Goal: Check status: Check status

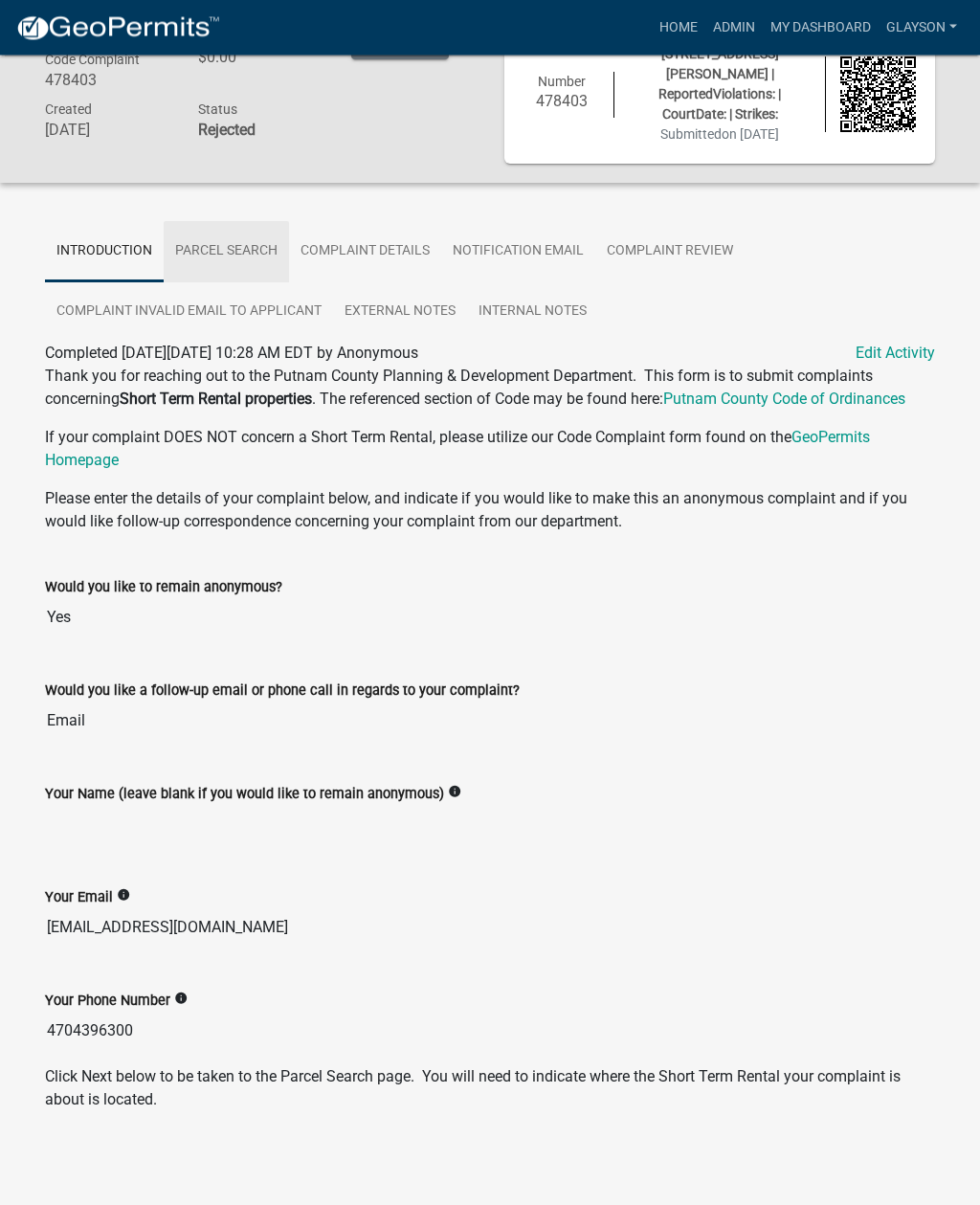
scroll to position [50, 0]
click at [235, 231] on link "Parcel search" at bounding box center [227, 251] width 126 height 61
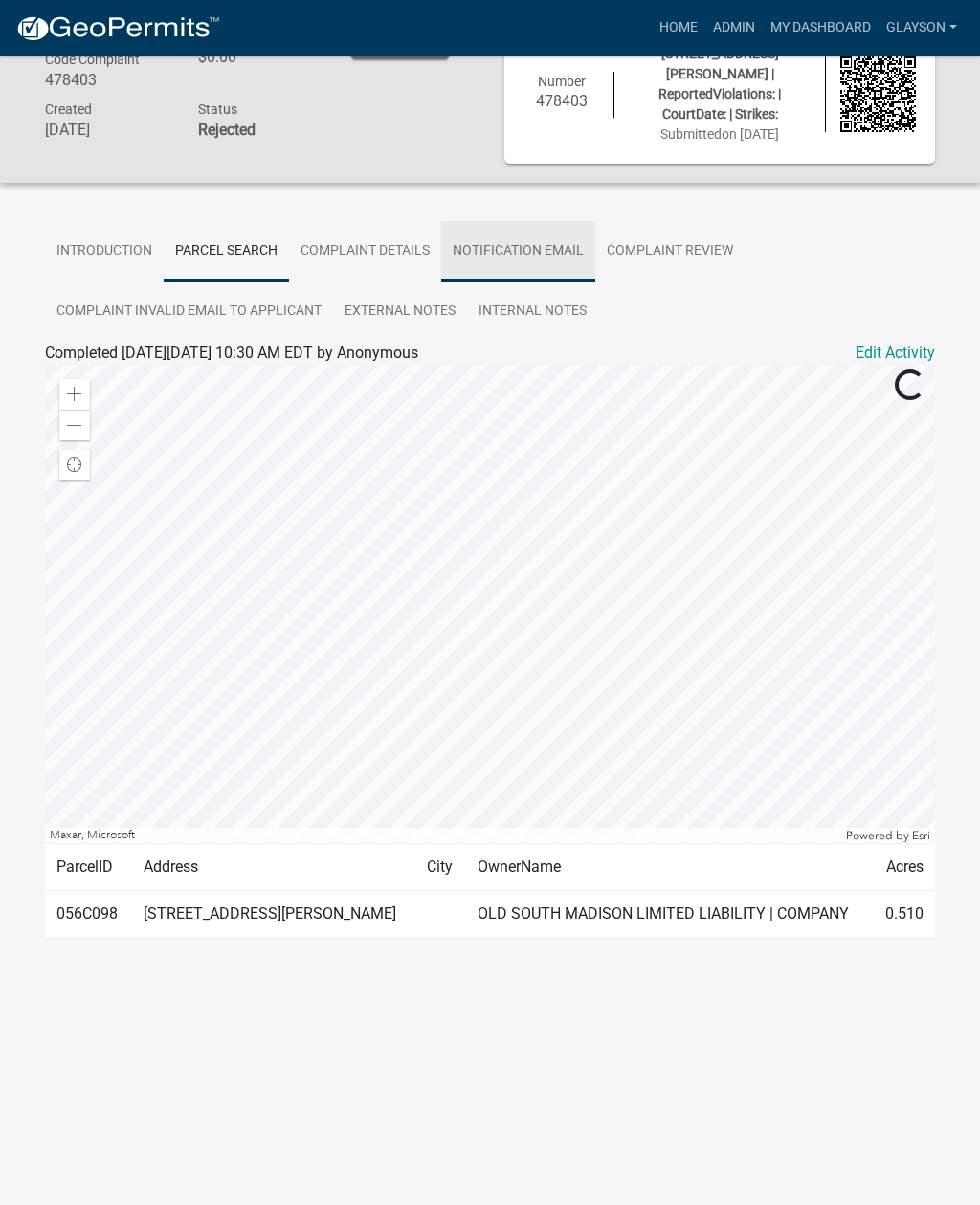
click at [535, 237] on link "Notification Email" at bounding box center [517, 251] width 154 height 61
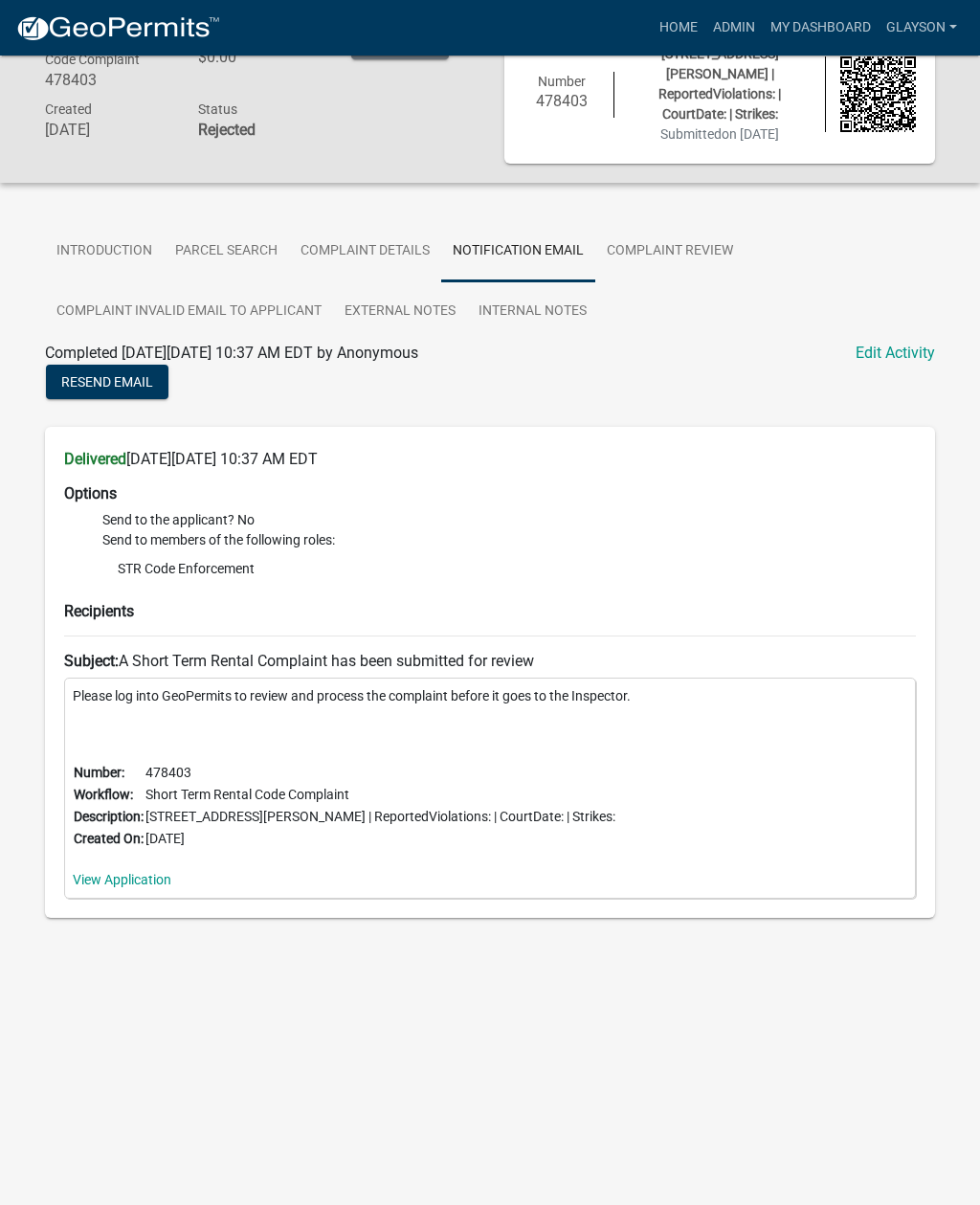
click at [753, 560] on li "STR Code Enforcement" at bounding box center [509, 568] width 814 height 28
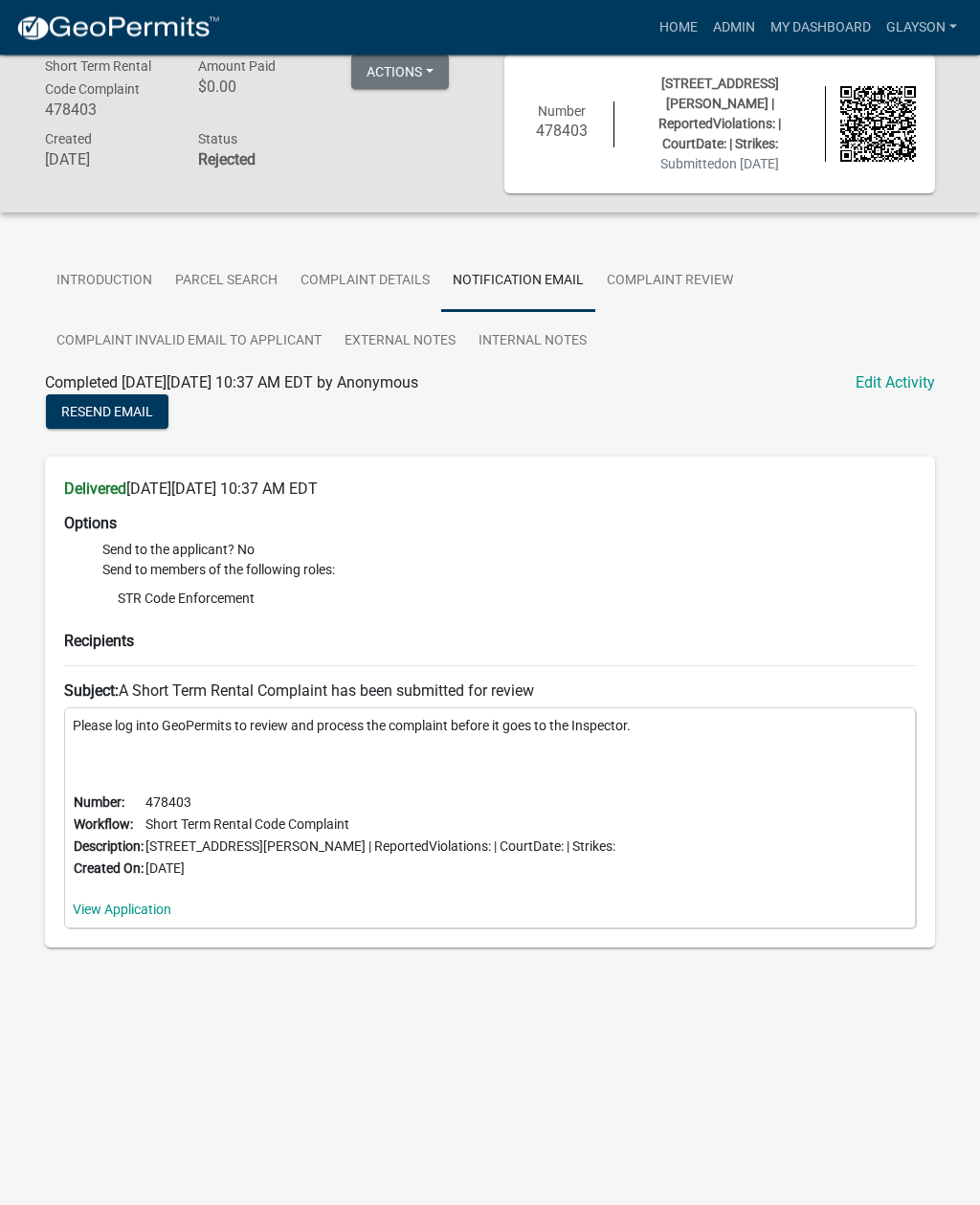
scroll to position [0, 0]
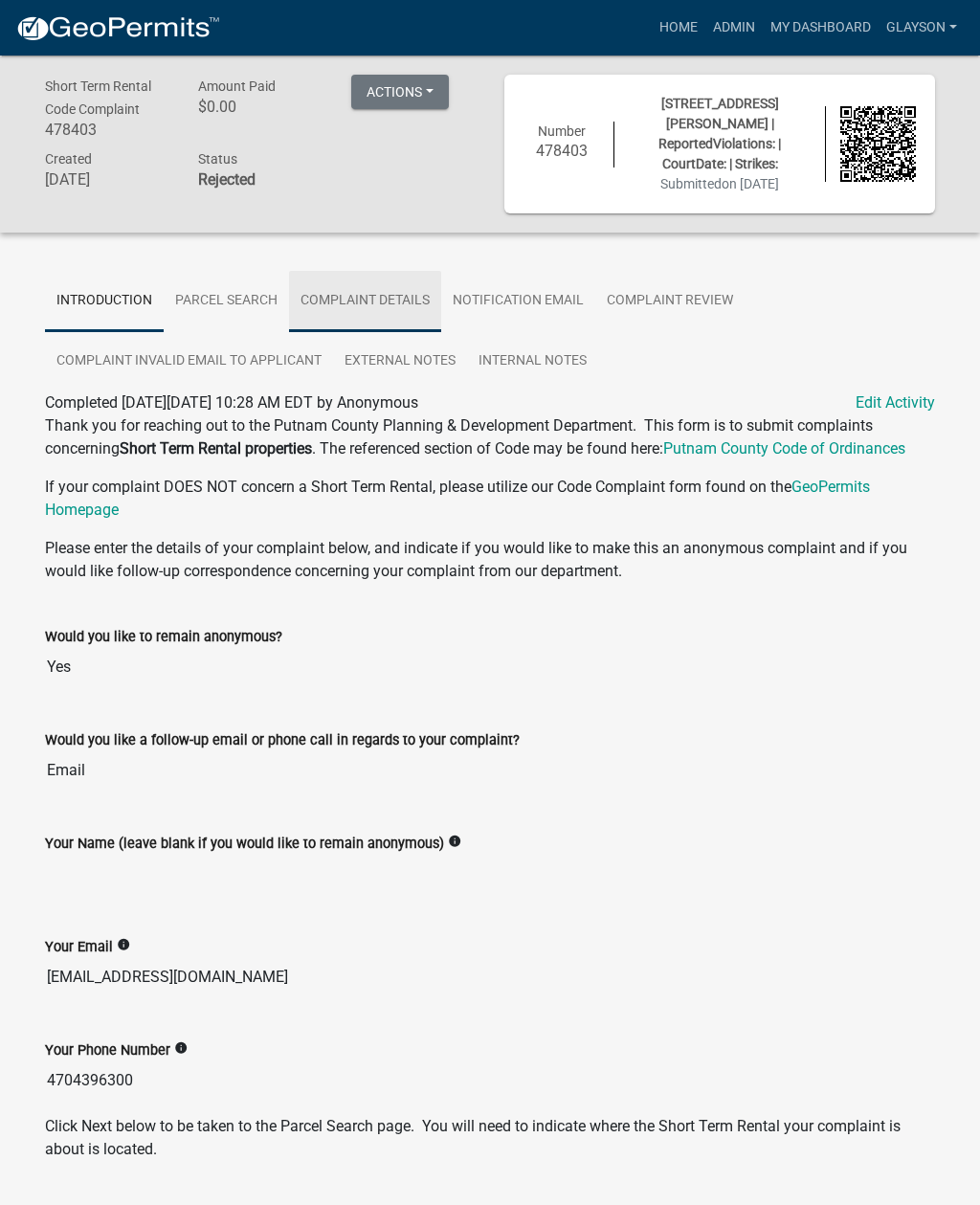
click at [371, 277] on link "Complaint Details" at bounding box center [364, 301] width 152 height 61
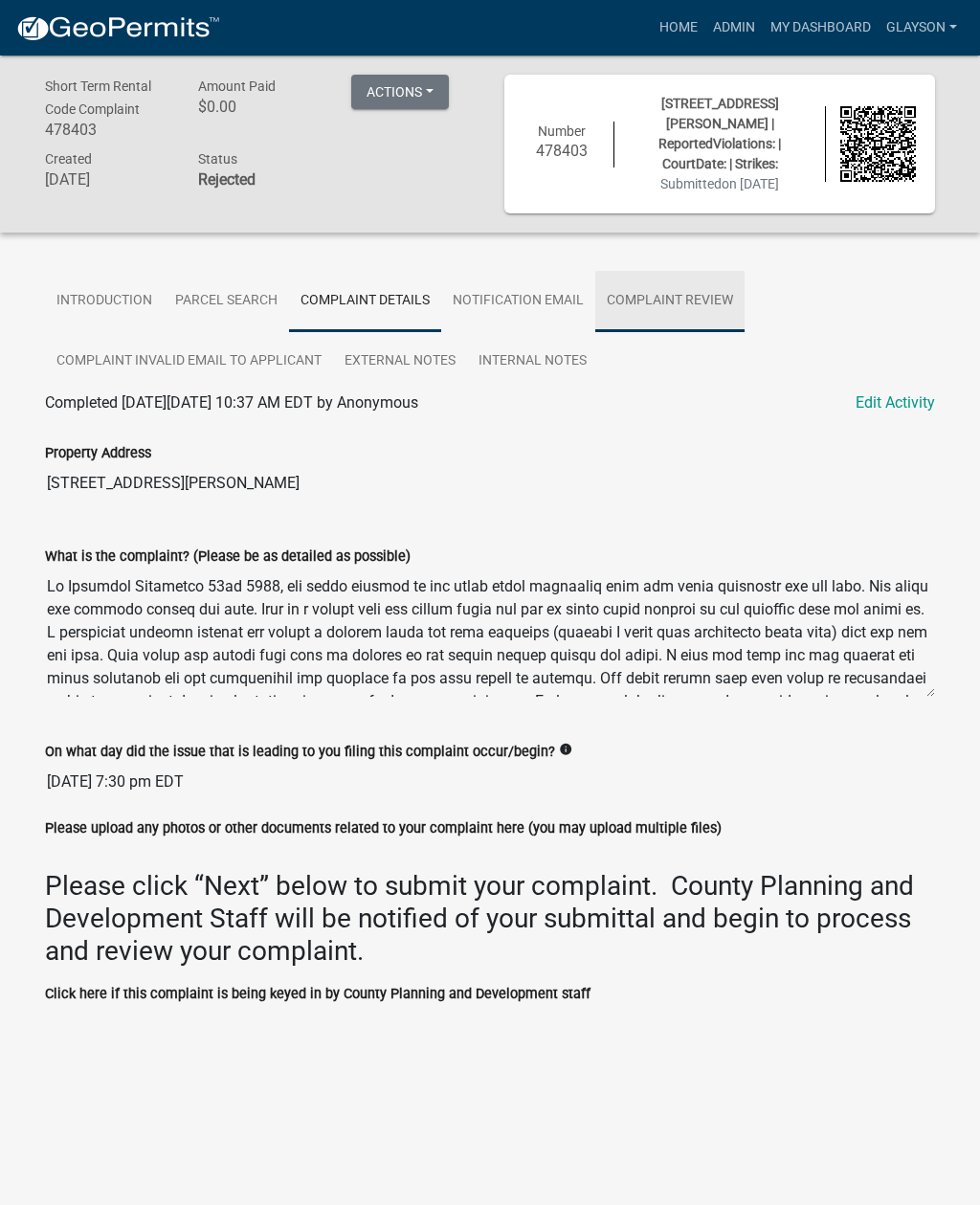
click at [689, 286] on link "Complaint Review" at bounding box center [670, 301] width 149 height 61
